Goal: Task Accomplishment & Management: Use online tool/utility

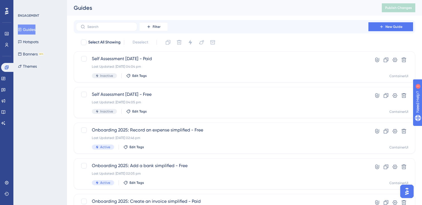
click at [31, 27] on button "Guides" at bounding box center [27, 30] width 18 height 10
click at [173, 64] on div "Self Assessment [DATE] - Paid Last Updated: [DATE] 04:04 pm Inactive Edit Tags" at bounding box center [222, 67] width 261 height 23
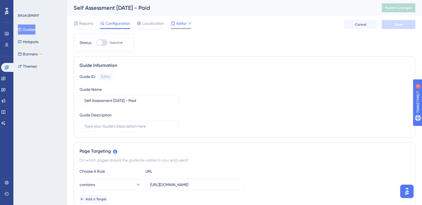
click at [177, 27] on div "Editor" at bounding box center [181, 24] width 20 height 9
